Goal: Navigation & Orientation: Find specific page/section

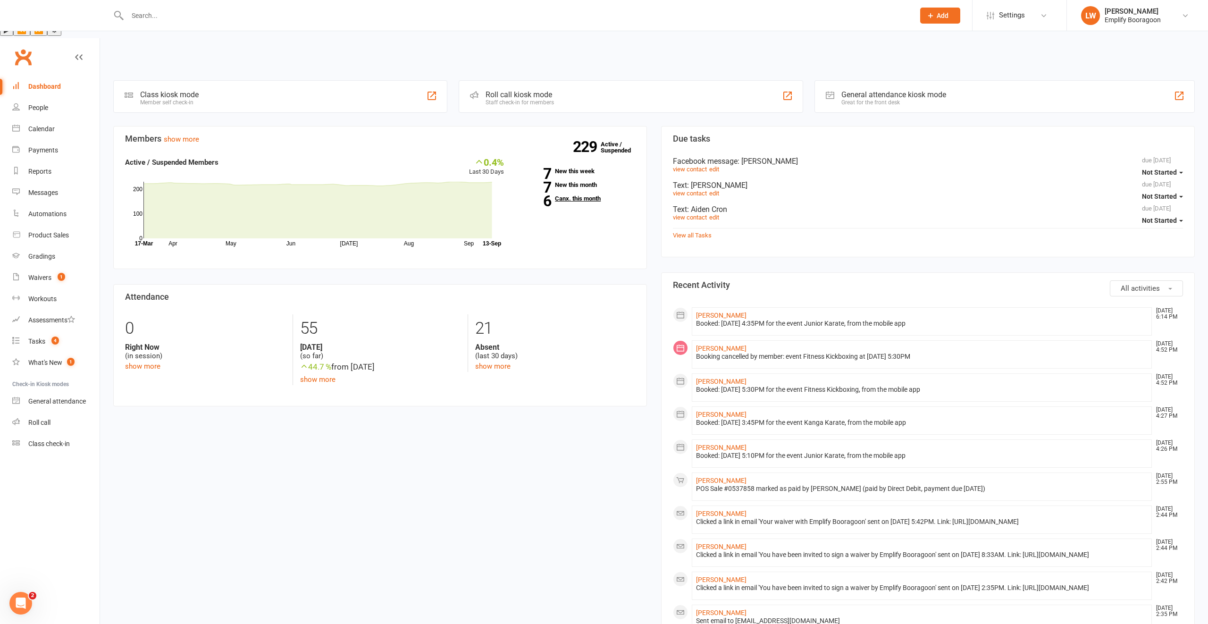
click at [585, 195] on link "6 Canx. this month" at bounding box center [576, 198] width 117 height 6
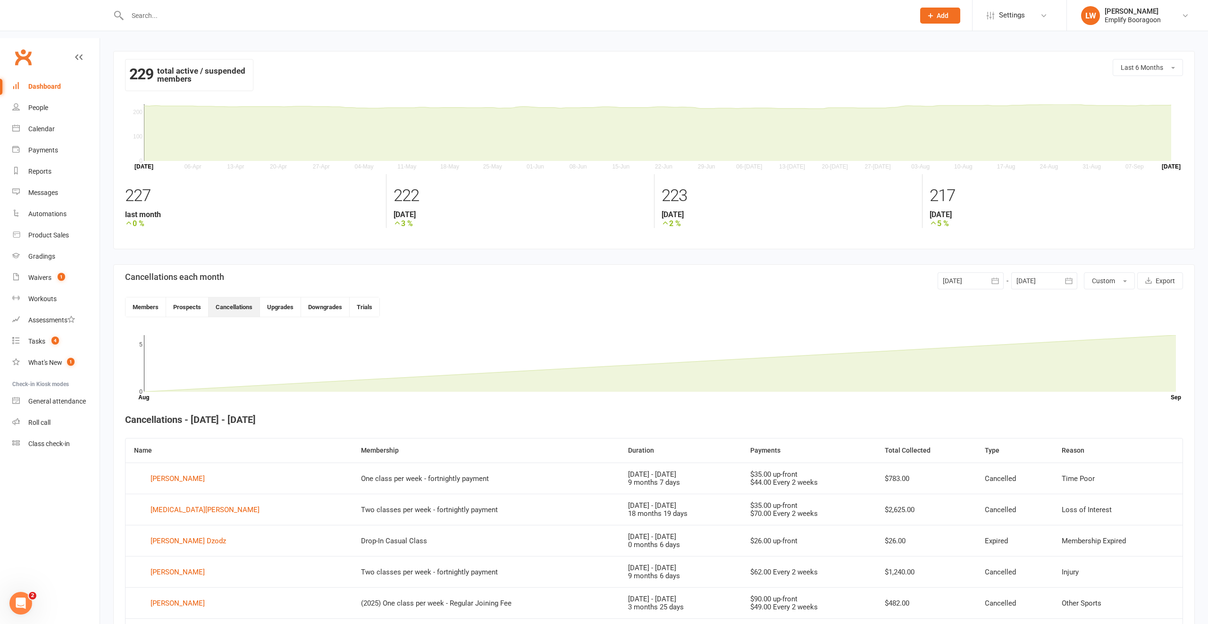
scroll to position [75, 0]
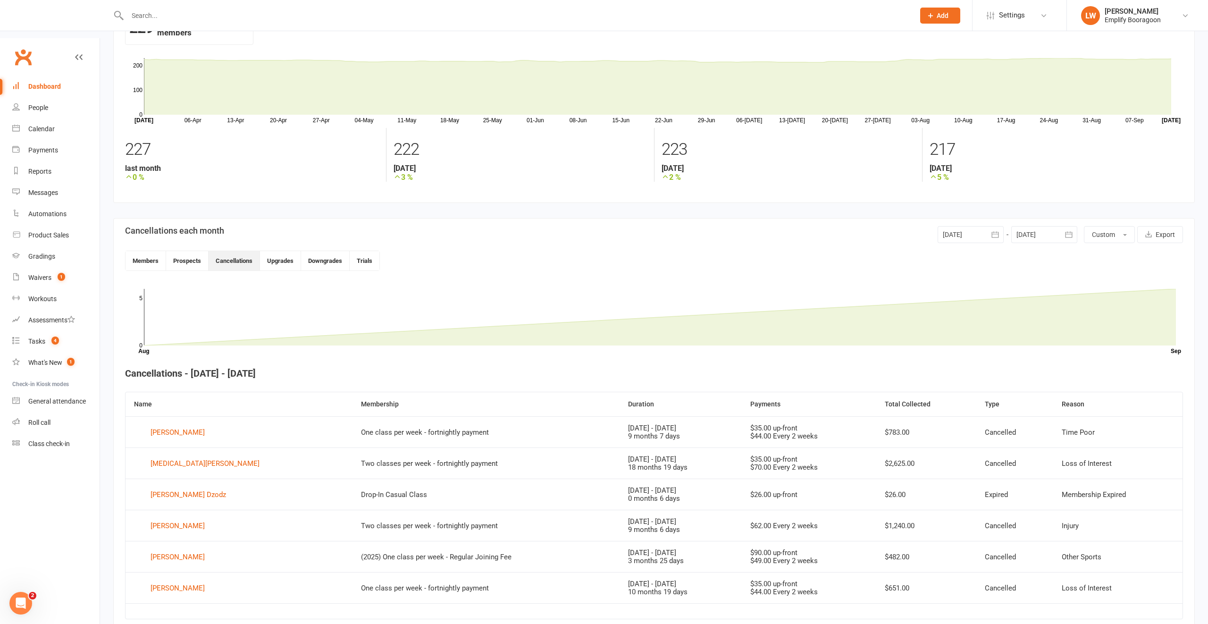
click at [51, 83] on div "Dashboard" at bounding box center [44, 87] width 33 height 8
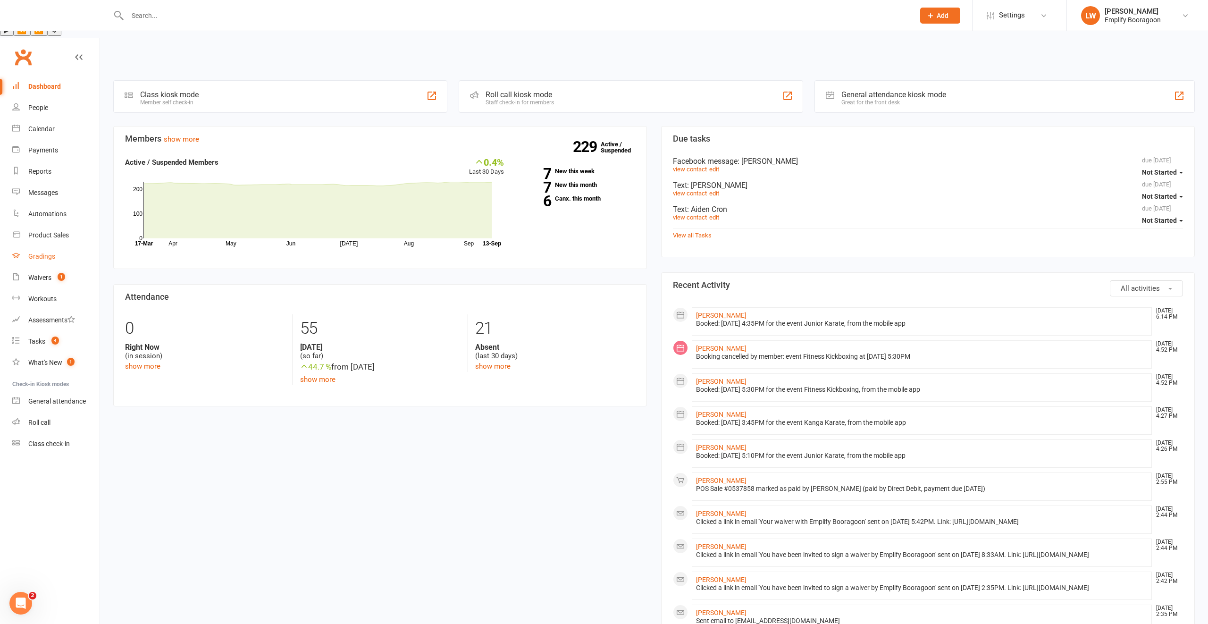
click at [32, 252] on div "Gradings" at bounding box center [41, 256] width 27 height 8
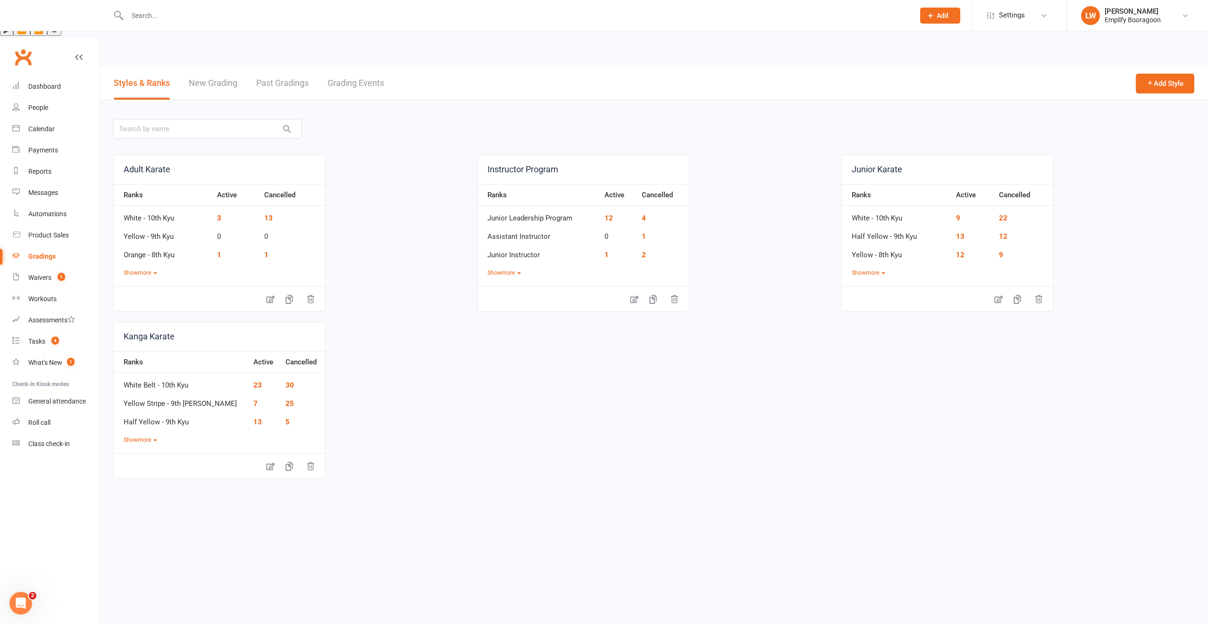
click at [364, 67] on link "Grading Events" at bounding box center [355, 83] width 57 height 33
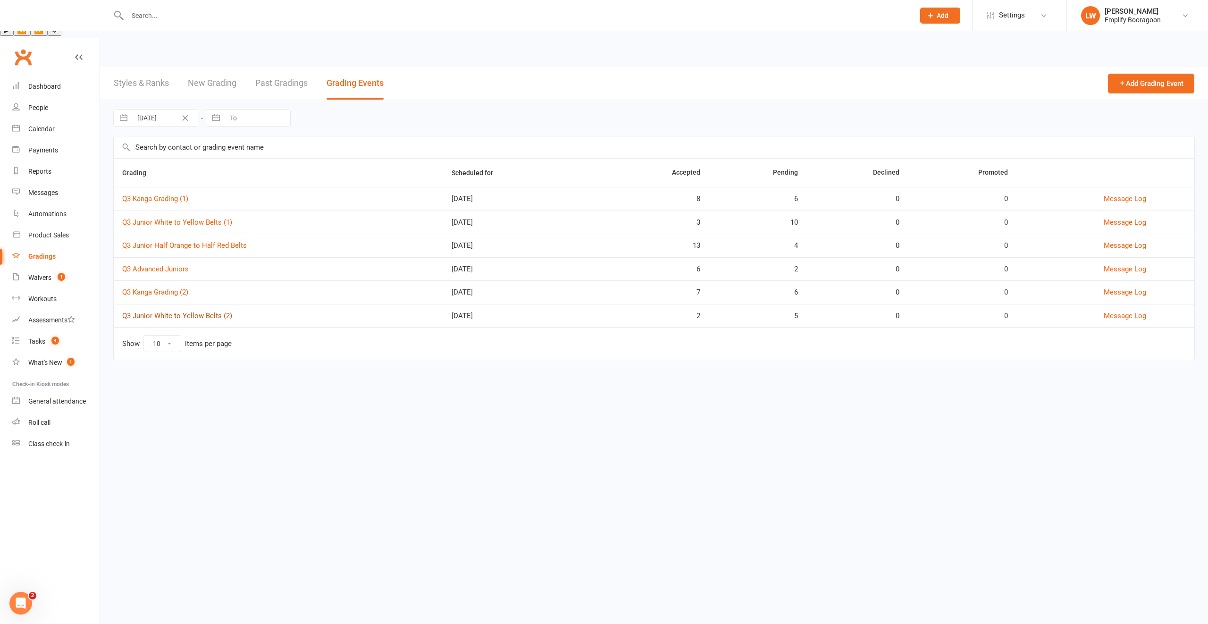
click at [196, 311] on link "Q3 Junior White to Yellow Belts (2)" at bounding box center [177, 315] width 110 height 8
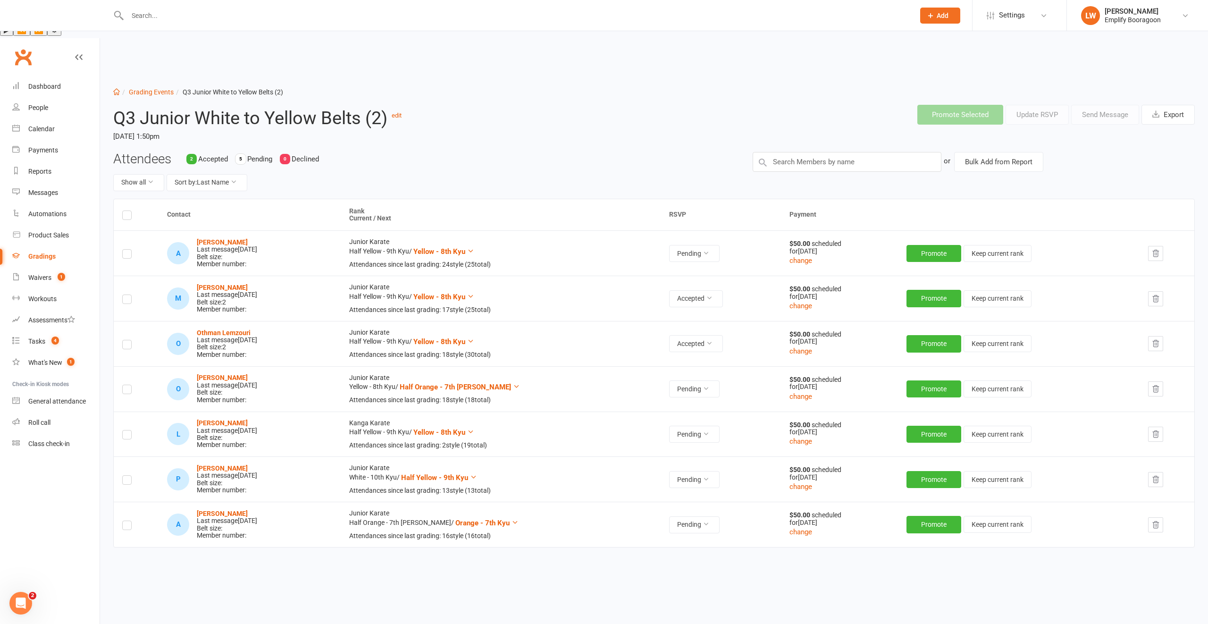
click at [147, 67] on div "Dashboard Grading Events Q3 Junior White to Yellow Belts (2) Q3 Junior White to…" at bounding box center [654, 344] width 1108 height 554
click at [149, 88] on link "Grading Events" at bounding box center [151, 92] width 45 height 8
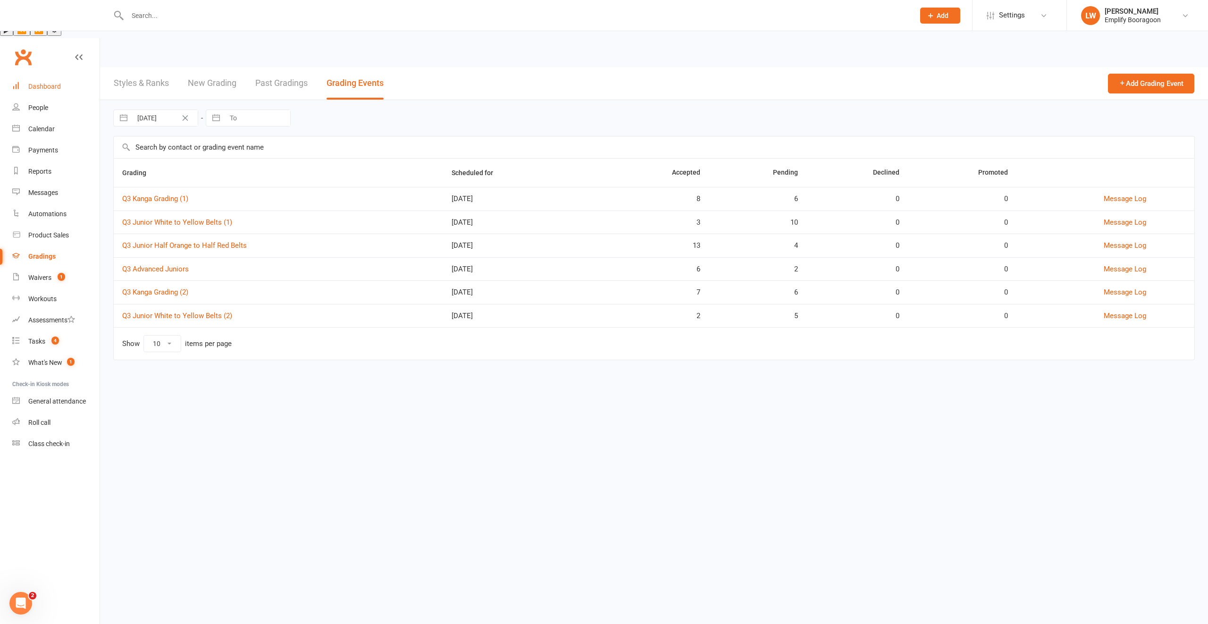
click at [50, 76] on link "Dashboard" at bounding box center [55, 86] width 87 height 21
